Goal: Find contact information: Find contact information

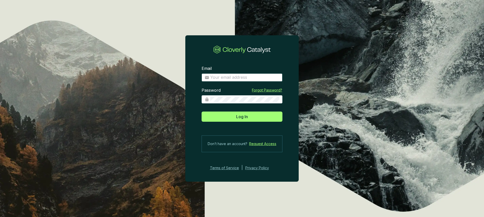
click at [230, 77] on input "Email" at bounding box center [244, 78] width 69 height 6
type input "[EMAIL_ADDRESS][DOMAIN_NAME]"
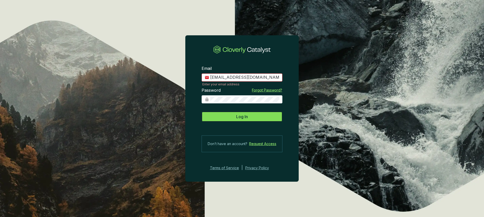
click at [248, 116] on button "Log In" at bounding box center [241, 116] width 81 height 10
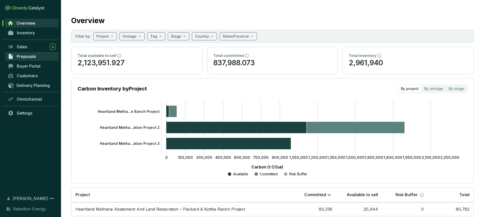
click at [22, 55] on span "Proposals" at bounding box center [26, 56] width 19 height 5
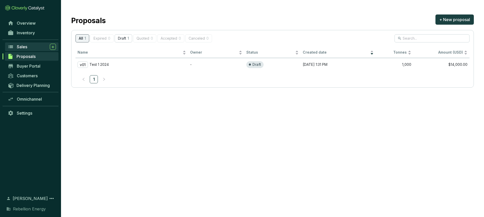
click at [24, 44] on div "Sales" at bounding box center [36, 47] width 39 height 6
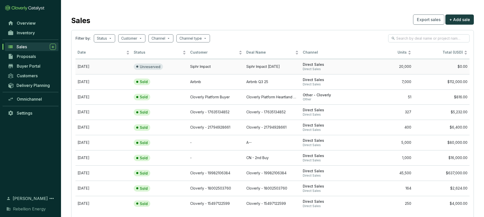
click at [203, 66] on td "Siphr Impact" at bounding box center [216, 66] width 56 height 15
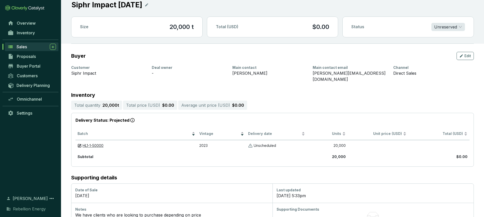
scroll to position [33, 0]
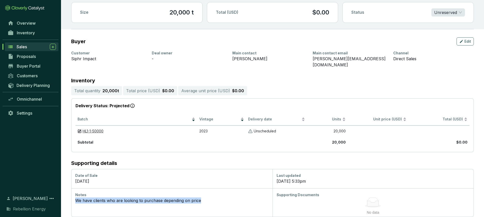
drag, startPoint x: 204, startPoint y: 196, endPoint x: 79, endPoint y: 193, distance: 124.5
click at [73, 194] on div "Notes We have clients who are looking to purchase depending on price" at bounding box center [171, 202] width 201 height 28
copy div "We have clients who are looking to purchase depending on price"
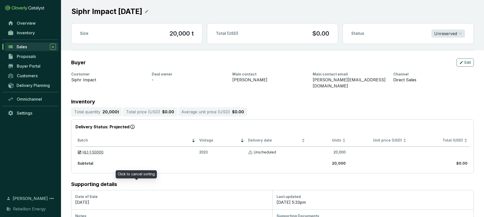
scroll to position [0, 0]
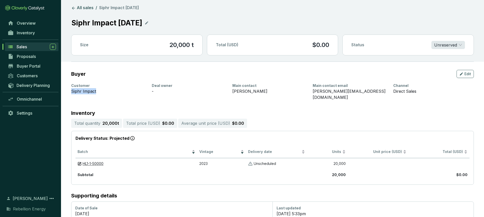
drag, startPoint x: 100, startPoint y: 91, endPoint x: 70, endPoint y: 89, distance: 30.0
click at [70, 89] on section "Buyer Edit Customer Siphr Impact Deal owner - Main contact [PERSON_NAME] Main c…" at bounding box center [272, 156] width 423 height 188
drag, startPoint x: 261, startPoint y: 92, endPoint x: 230, endPoint y: 90, distance: 30.6
click at [230, 90] on div "Customer Siphr Impact Deal owner - Main contact [PERSON_NAME] Main contact emai…" at bounding box center [269, 91] width 396 height 17
copy div "[PERSON_NAME]"
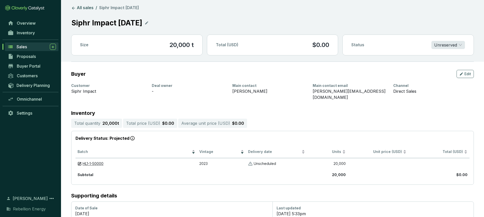
click at [95, 91] on div "Siphr Impact" at bounding box center [108, 91] width 74 height 6
drag, startPoint x: 99, startPoint y: 90, endPoint x: 70, endPoint y: 90, distance: 28.4
click at [70, 90] on section "Buyer Edit Customer Siphr Impact Deal owner - Main contact [PERSON_NAME] Main c…" at bounding box center [272, 156] width 423 height 188
copy div "Siphr Impact"
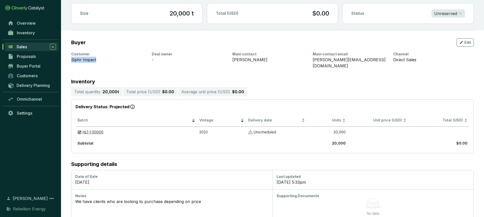
scroll to position [33, 0]
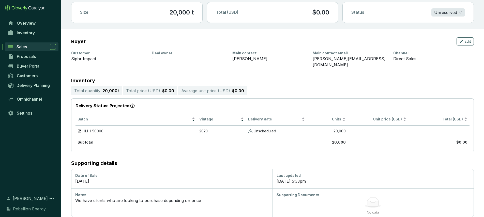
click at [364, 59] on div "[PERSON_NAME][EMAIL_ADDRESS][DOMAIN_NAME]" at bounding box center [349, 62] width 74 height 12
drag, startPoint x: 362, startPoint y: 58, endPoint x: 311, endPoint y: 58, distance: 51.1
click at [311, 58] on div "Customer Siphr Impact Deal owner - Main contact [PERSON_NAME] Main contact emai…" at bounding box center [269, 59] width 396 height 17
copy div "[PERSON_NAME][EMAIL_ADDRESS][DOMAIN_NAME]"
